Goal: Navigation & Orientation: Understand site structure

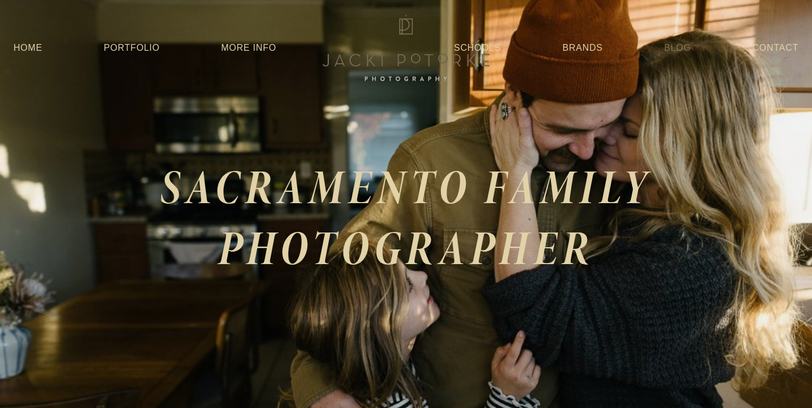
click at [677, 50] on link "Blog" at bounding box center [677, 48] width 27 height 20
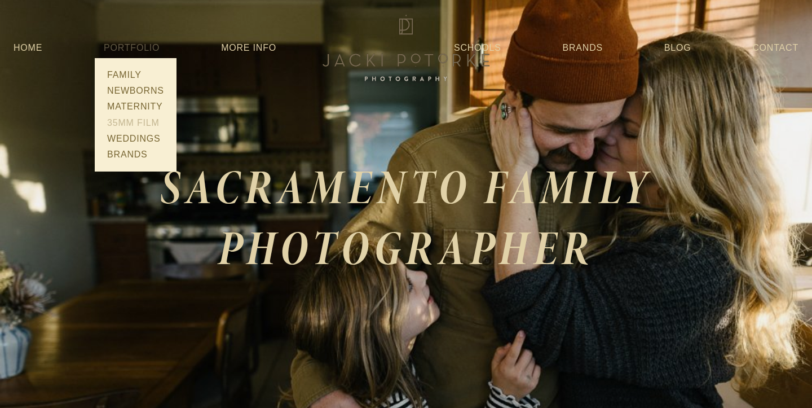
click at [153, 120] on link "35mm Film" at bounding box center [136, 123] width 64 height 16
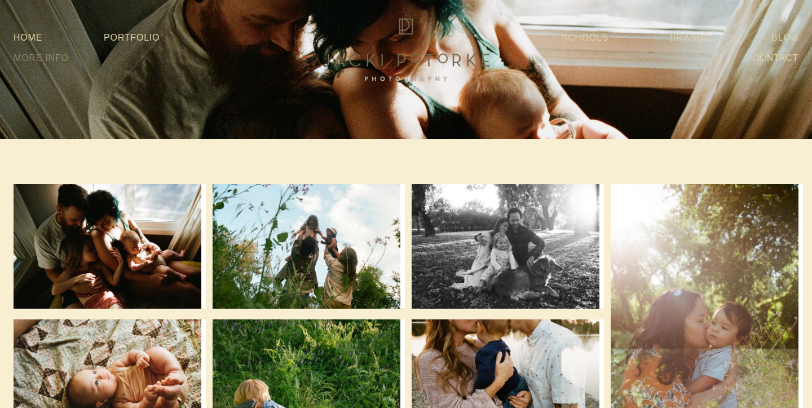
click at [69, 51] on link "More Info" at bounding box center [41, 58] width 55 height 20
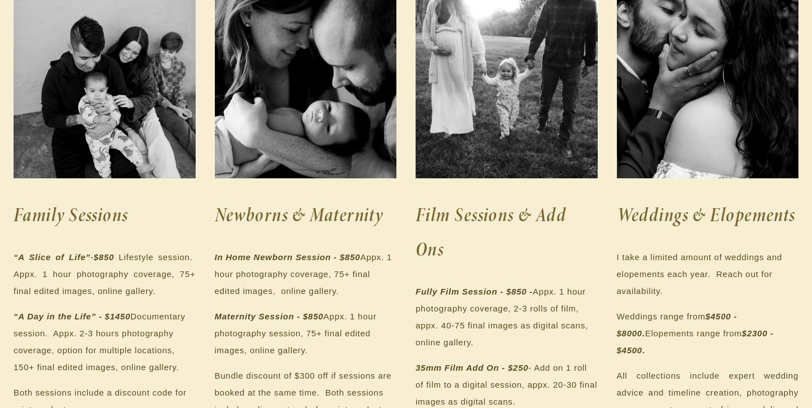
scroll to position [248, 0]
